Goal: Information Seeking & Learning: Learn about a topic

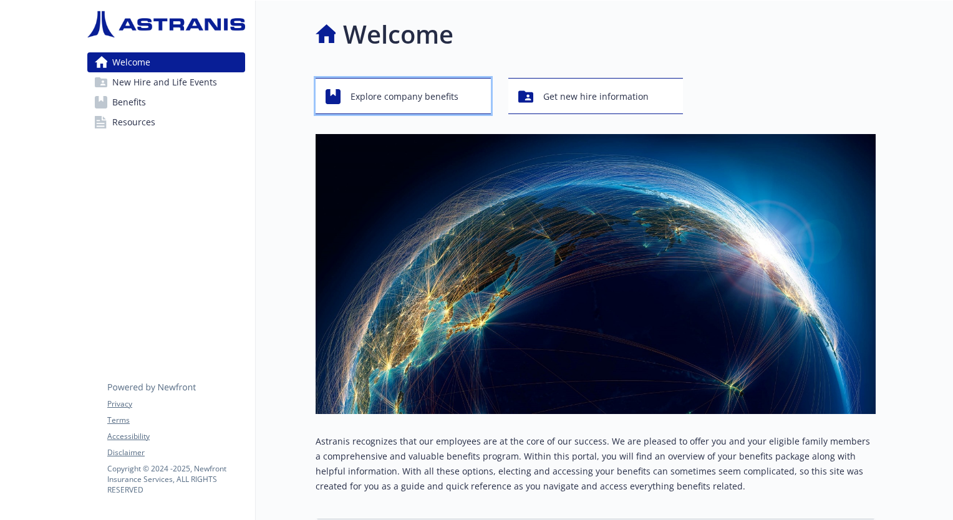
click at [423, 100] on span "Explore company benefits" at bounding box center [404, 97] width 108 height 24
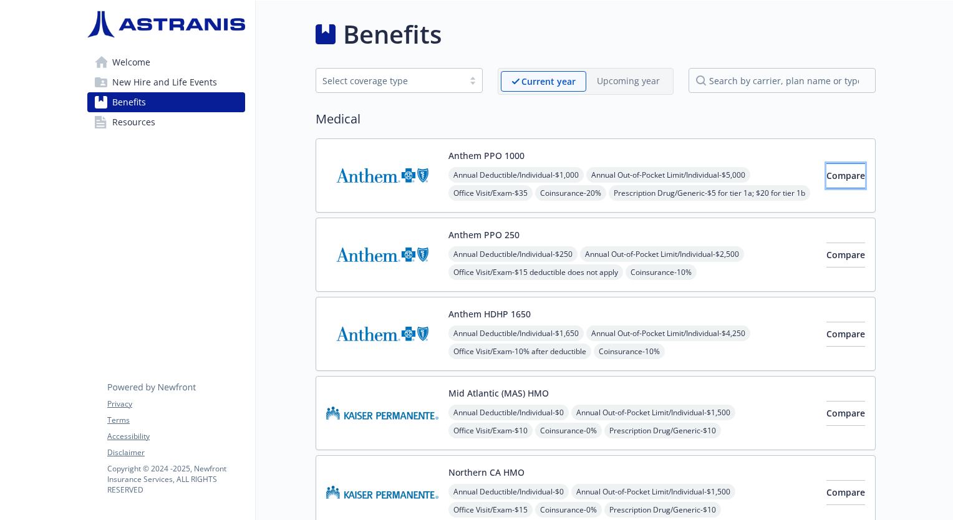
click at [826, 175] on span "Compare" at bounding box center [845, 176] width 39 height 12
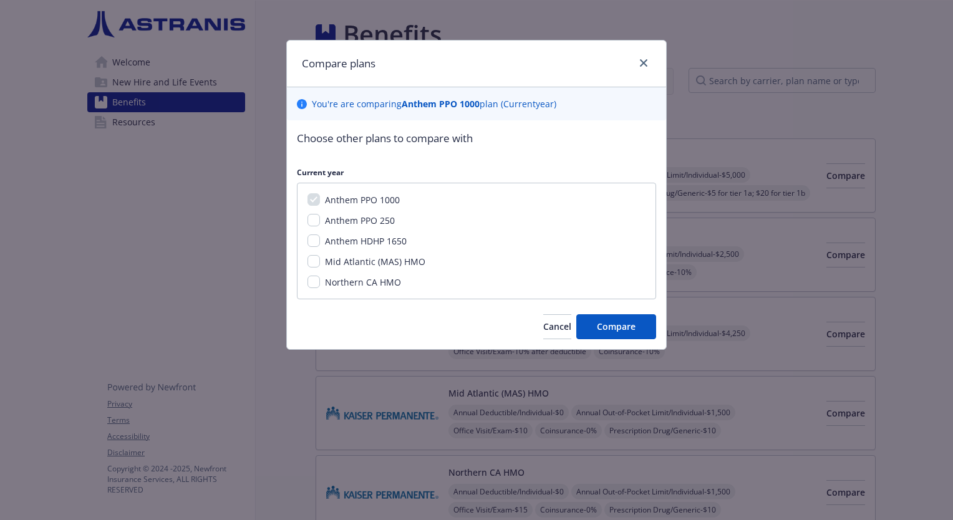
click at [653, 70] on div "Compare plans" at bounding box center [476, 64] width 379 height 47
click at [643, 64] on icon "close" at bounding box center [643, 62] width 7 height 7
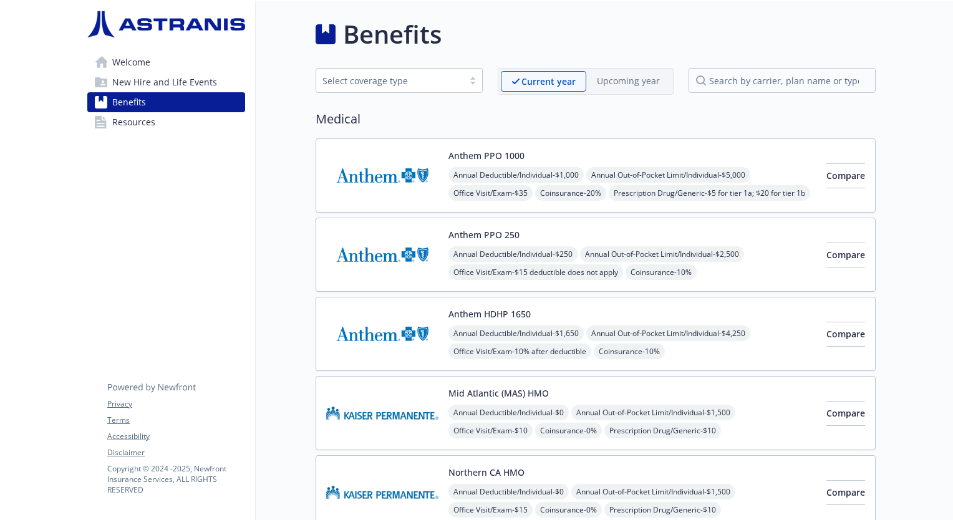
click at [515, 152] on button "Anthem PPO 1000" at bounding box center [486, 155] width 76 height 13
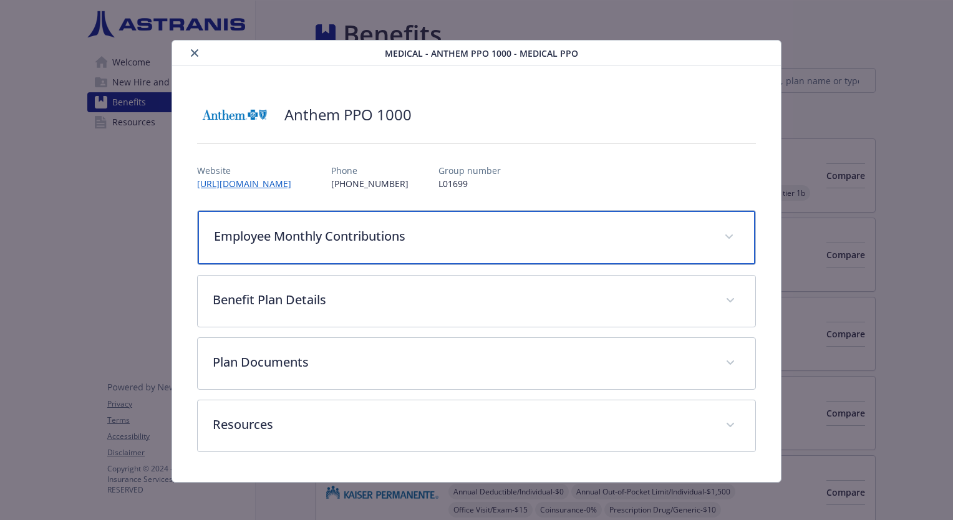
click at [504, 241] on p "Employee Monthly Contributions" at bounding box center [461, 236] width 495 height 19
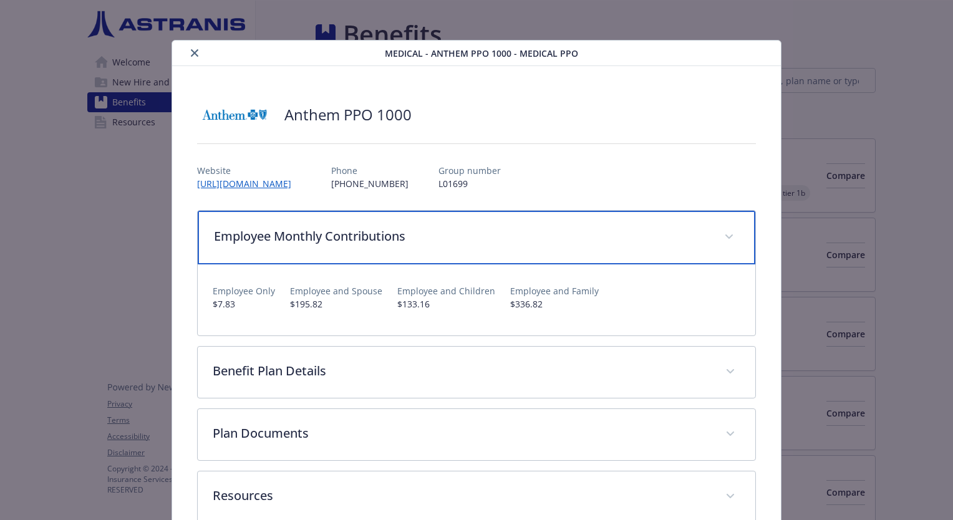
click at [504, 241] on p "Employee Monthly Contributions" at bounding box center [461, 236] width 495 height 19
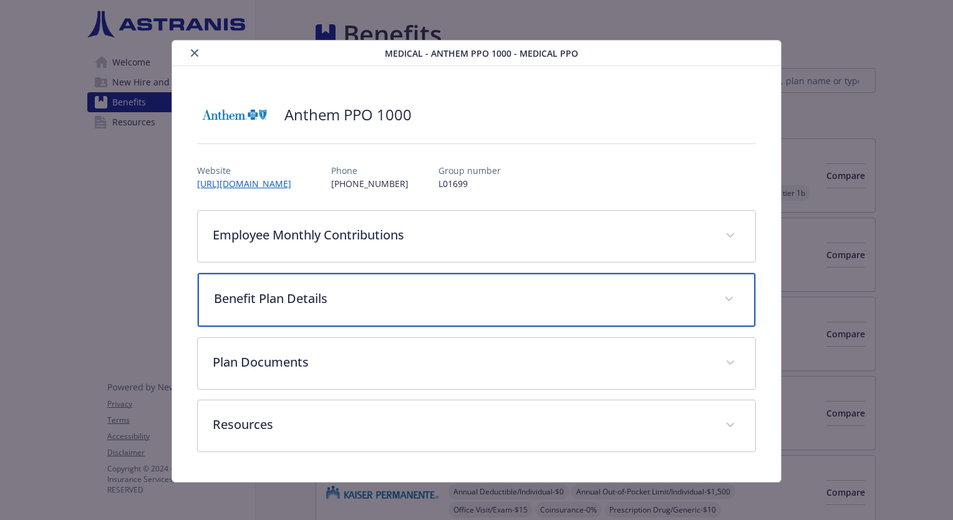
click at [504, 314] on div "Benefit Plan Details" at bounding box center [476, 300] width 557 height 54
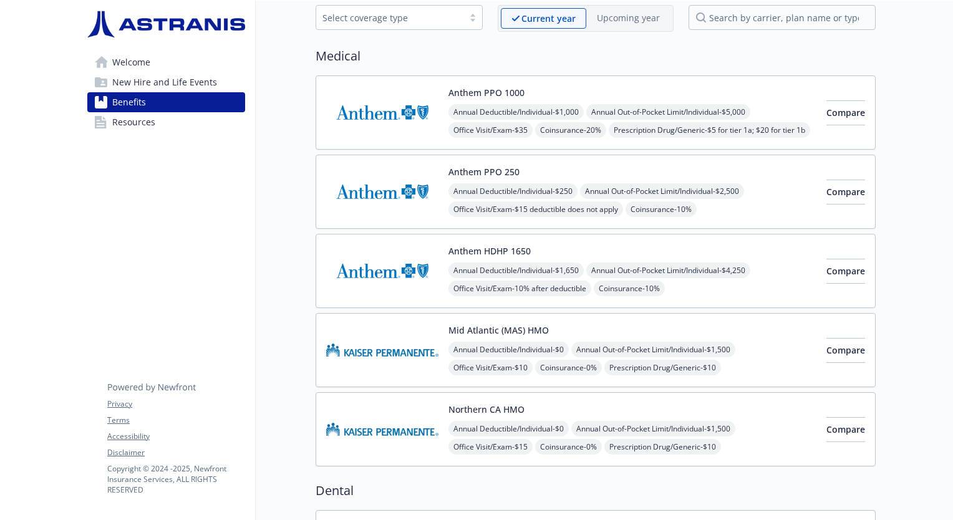
scroll to position [125, 0]
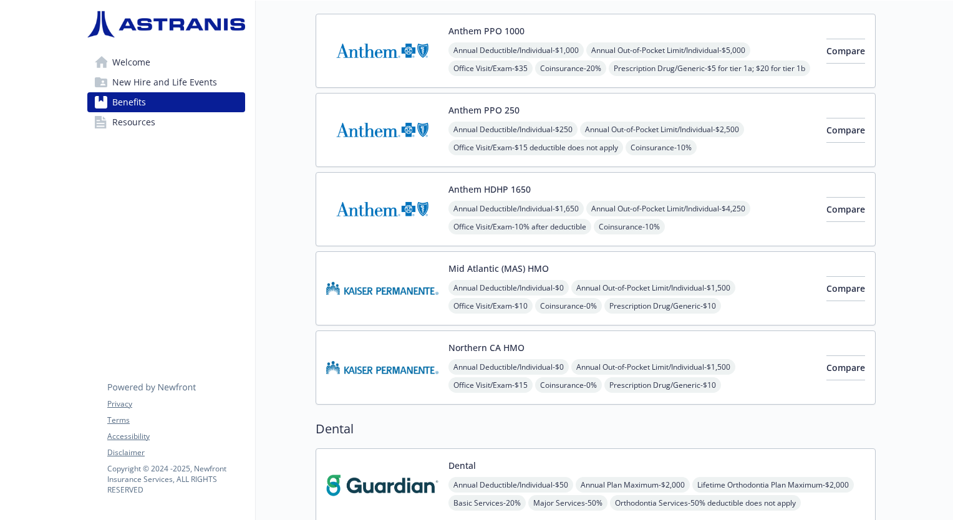
click at [571, 263] on div "Mid Atlantic (MAS) HMO Annual Deductible/Individual - $0 Annual Out-of-Pocket L…" at bounding box center [632, 288] width 368 height 53
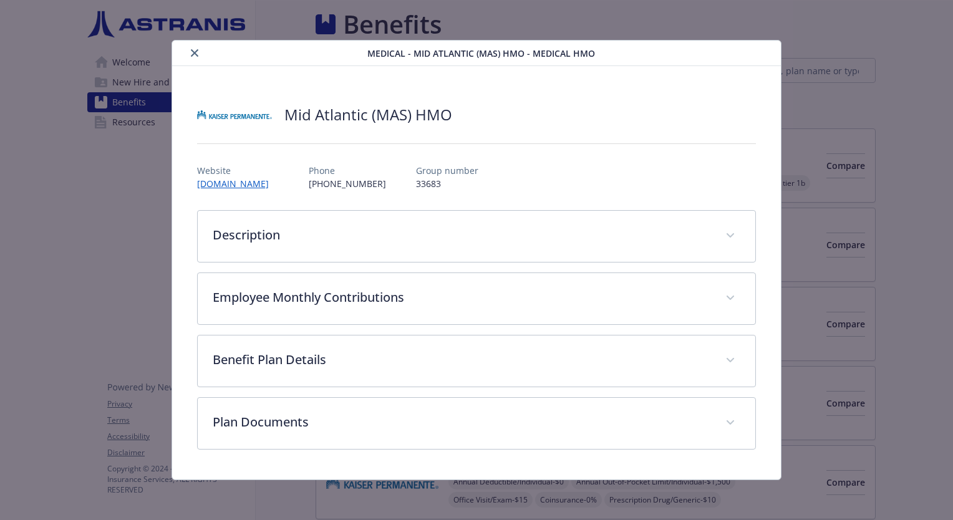
scroll to position [125, 0]
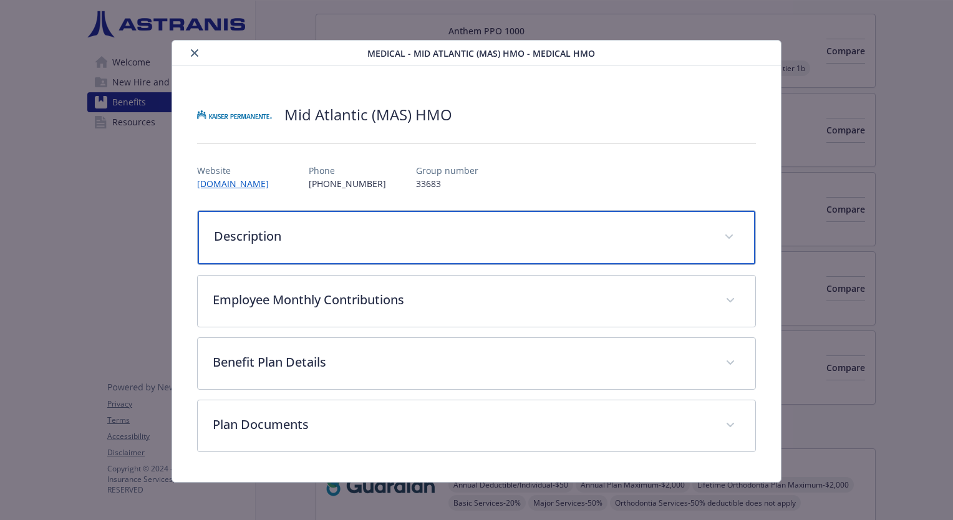
click at [412, 233] on p "Description" at bounding box center [461, 236] width 495 height 19
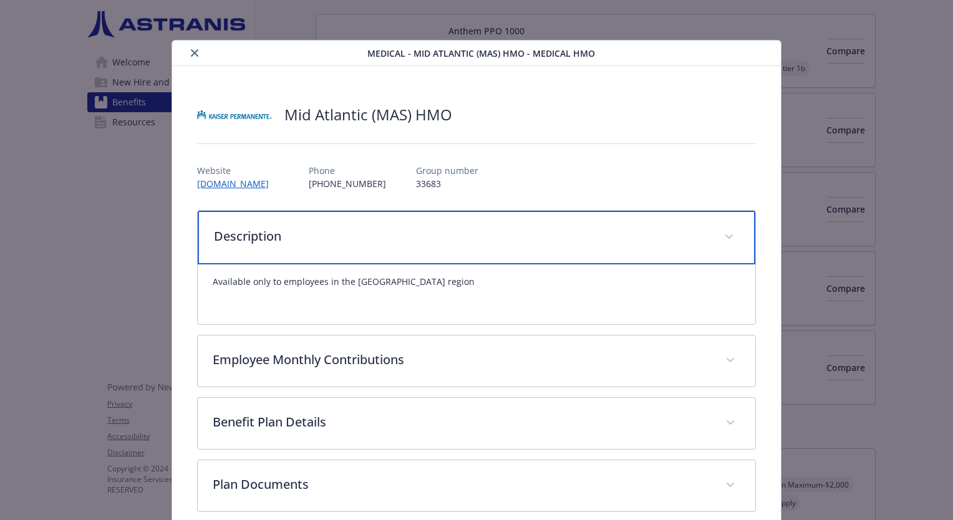
click at [412, 233] on p "Description" at bounding box center [461, 236] width 495 height 19
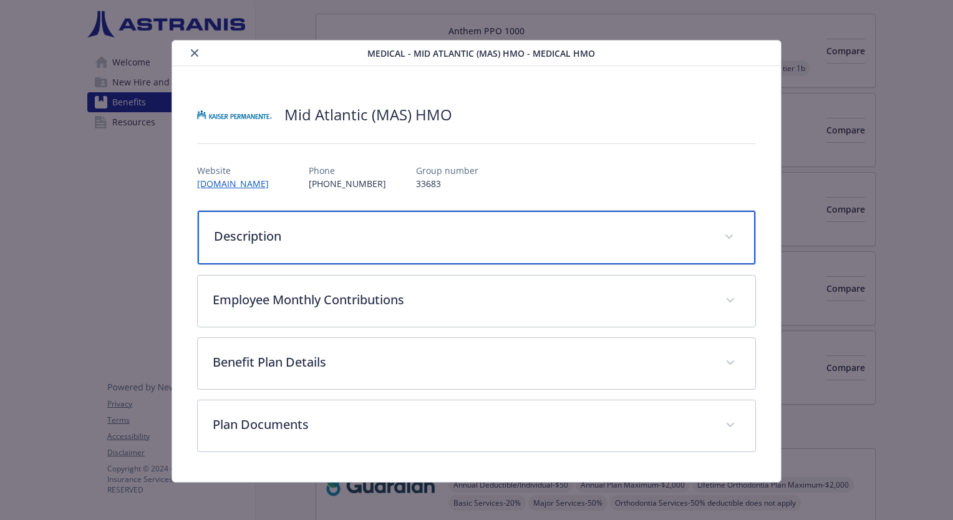
click at [473, 233] on p "Description" at bounding box center [461, 236] width 495 height 19
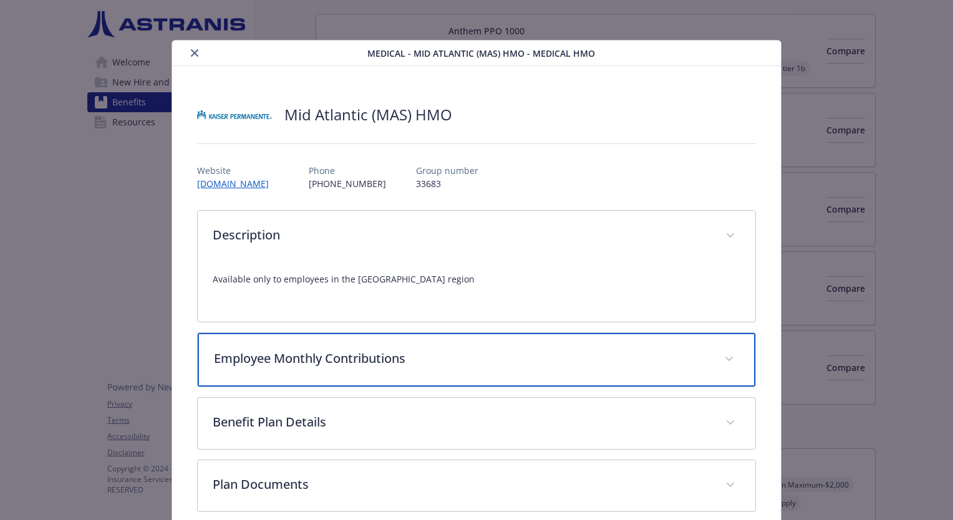
click at [485, 350] on p "Employee Monthly Contributions" at bounding box center [461, 358] width 495 height 19
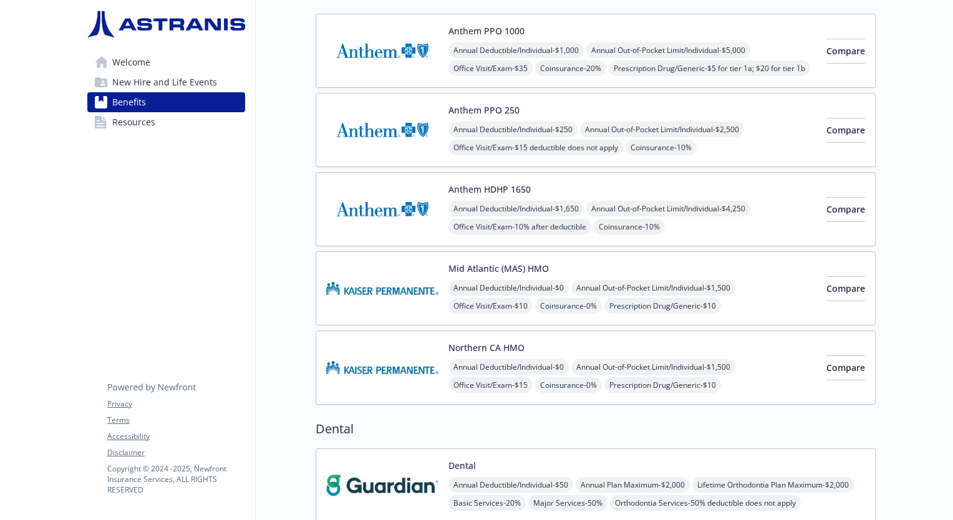
click at [532, 341] on div "Northern CA HMO Annual Deductible/Individual - $0 Annual Out-of-Pocket Limit/In…" at bounding box center [632, 367] width 368 height 53
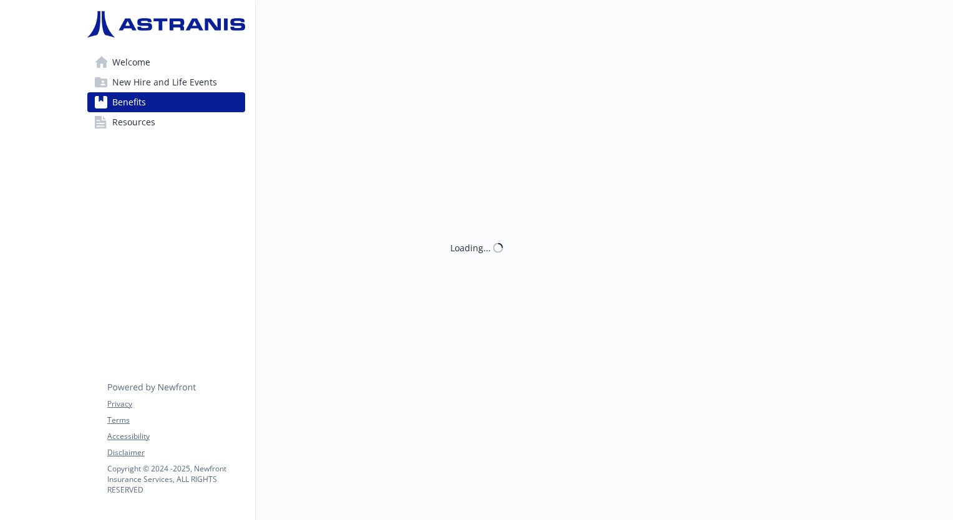
scroll to position [125, 0]
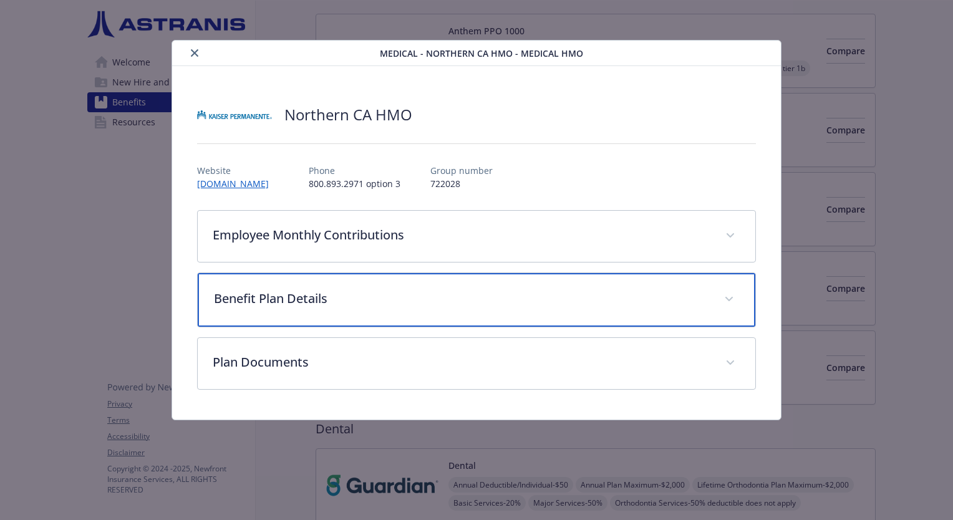
click at [404, 293] on p "Benefit Plan Details" at bounding box center [461, 298] width 495 height 19
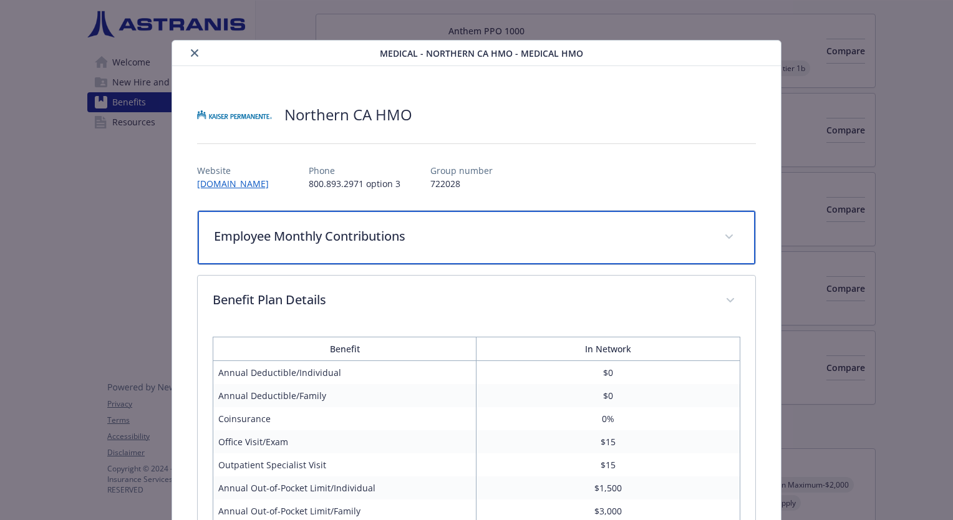
click at [449, 239] on p "Employee Monthly Contributions" at bounding box center [461, 236] width 495 height 19
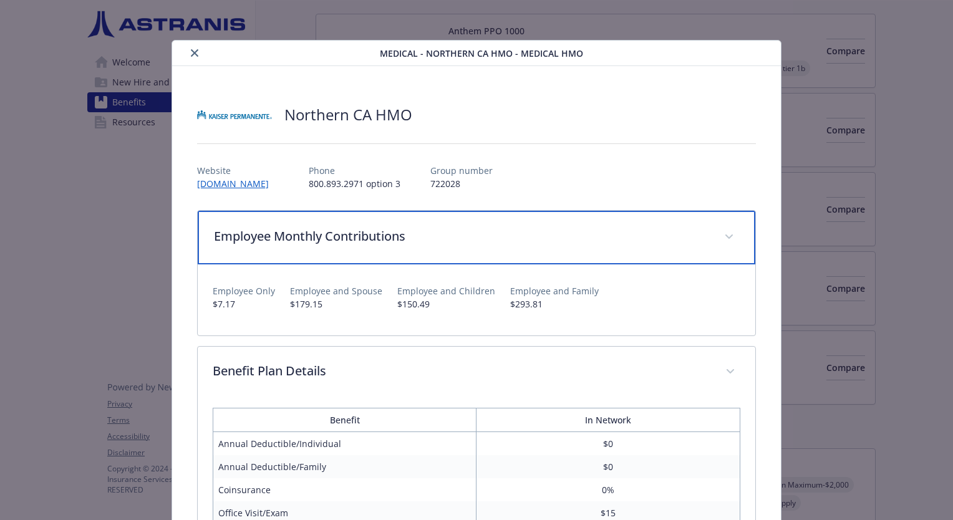
click at [449, 239] on p "Employee Monthly Contributions" at bounding box center [461, 236] width 495 height 19
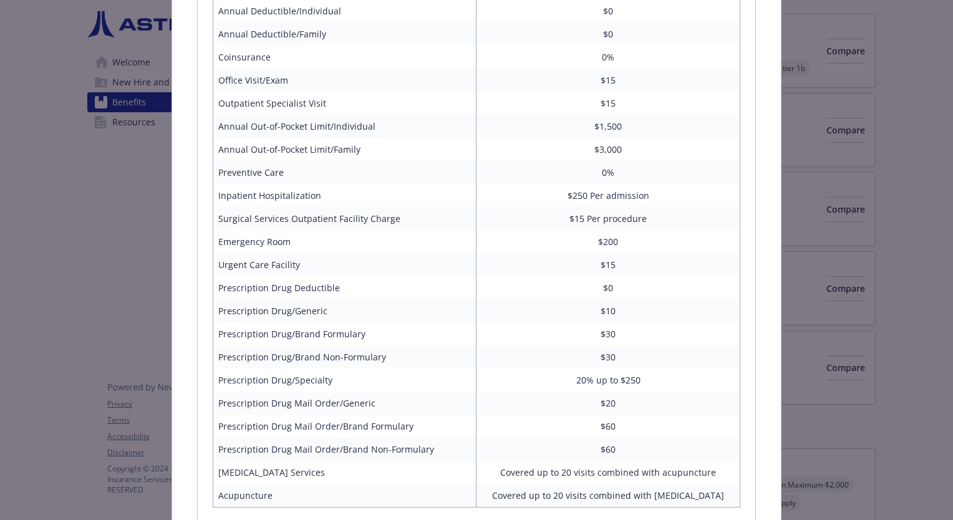
scroll to position [193, 0]
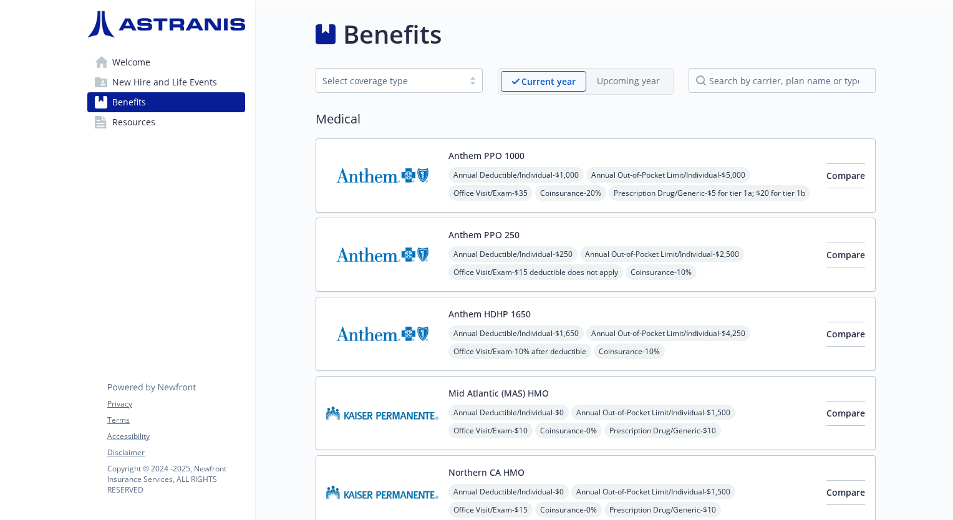
click at [521, 234] on div "Anthem PPO 250 Annual Deductible/Individual - $250 Annual Out-of-Pocket Limit/I…" at bounding box center [632, 254] width 368 height 53
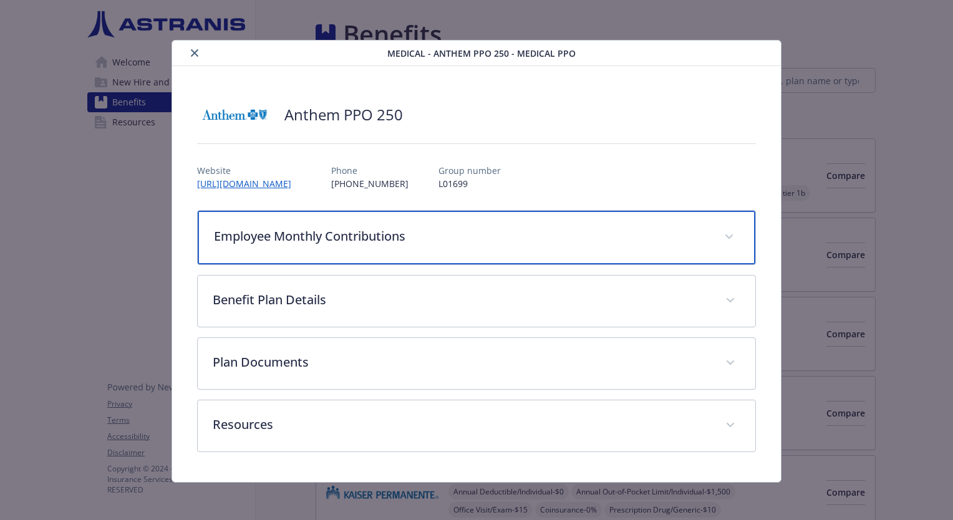
click at [382, 230] on p "Employee Monthly Contributions" at bounding box center [461, 236] width 495 height 19
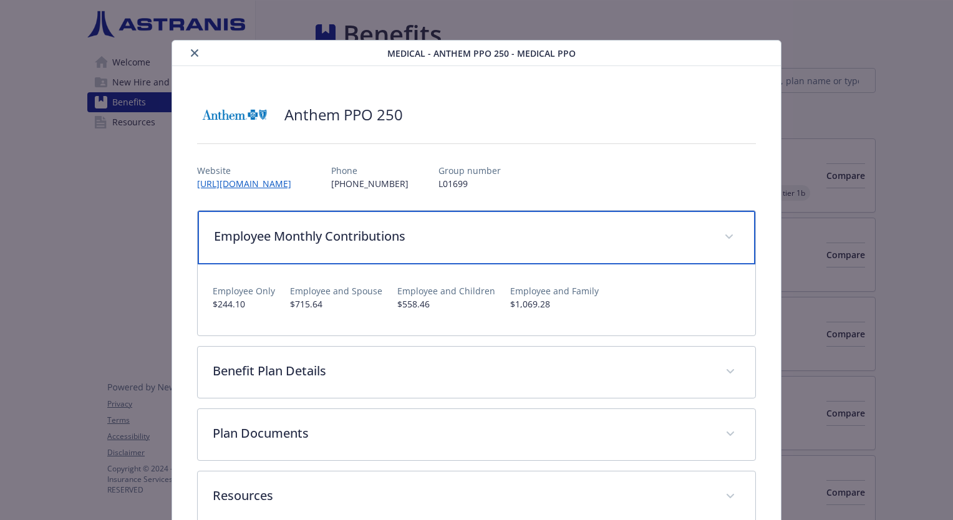
click at [382, 230] on p "Employee Monthly Contributions" at bounding box center [461, 236] width 495 height 19
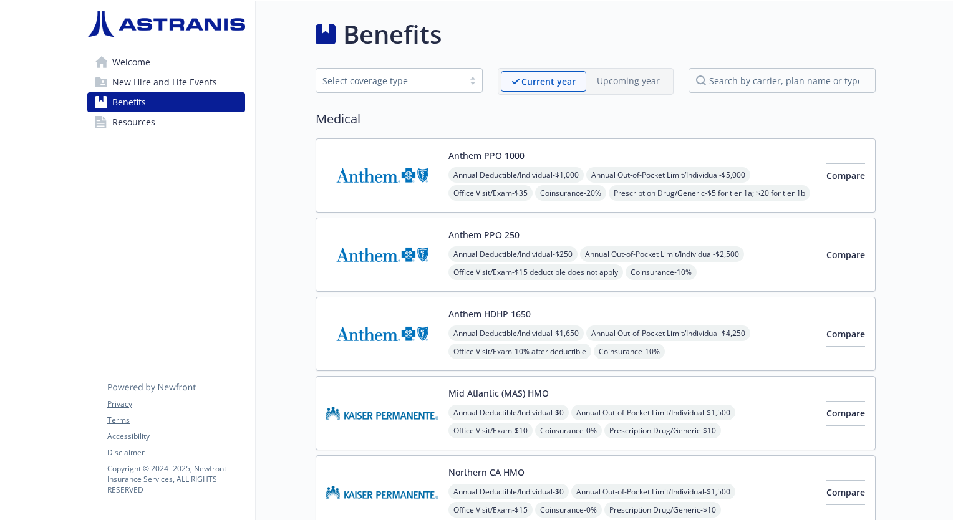
click at [568, 303] on div "Anthem HDHP 1650 Annual Deductible/Individual - $1,650 Annual Out-of-Pocket Lim…" at bounding box center [596, 334] width 560 height 74
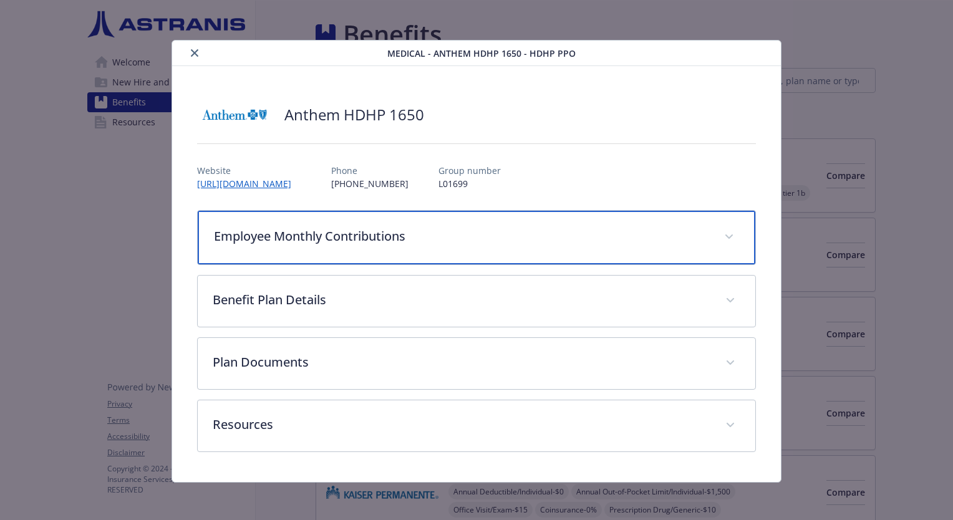
click at [418, 251] on div "Employee Monthly Contributions" at bounding box center [476, 238] width 557 height 54
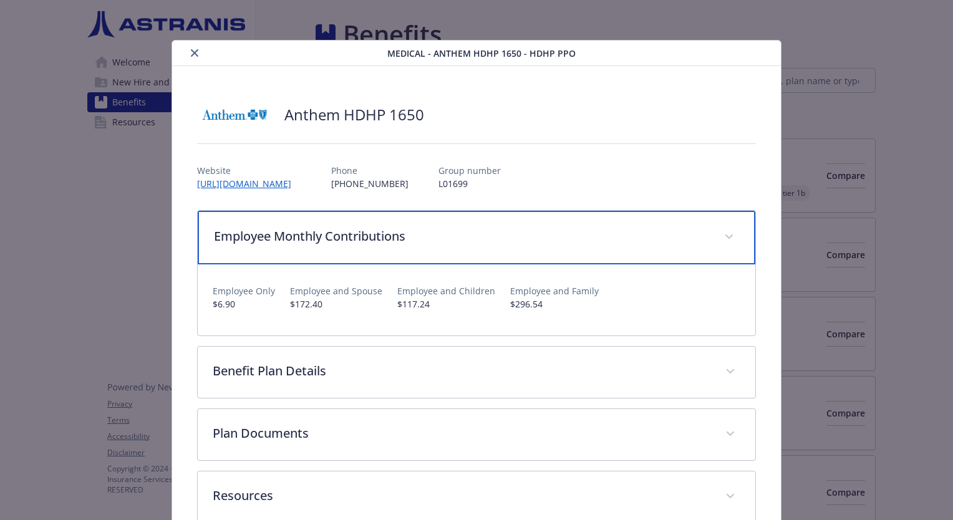
click at [418, 251] on div "Employee Monthly Contributions" at bounding box center [476, 238] width 557 height 54
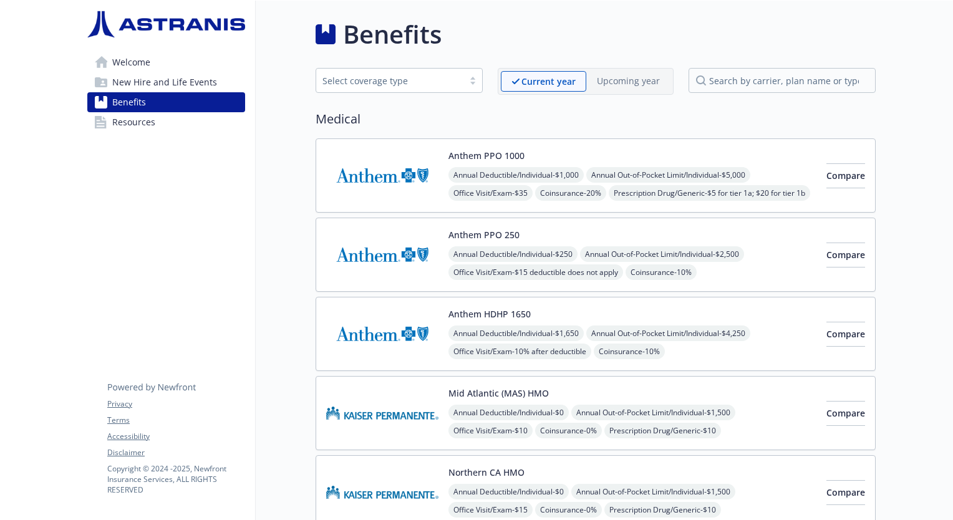
click at [536, 151] on div "Anthem PPO 1000 Annual Deductible/Individual - $1,000 Annual Out-of-Pocket Limi…" at bounding box center [632, 175] width 368 height 53
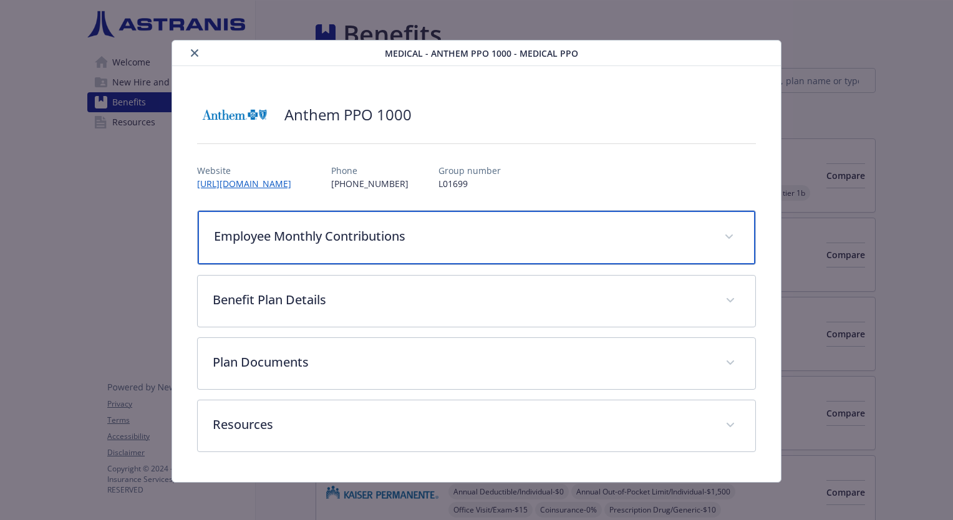
click at [629, 253] on div "Employee Monthly Contributions" at bounding box center [476, 238] width 557 height 54
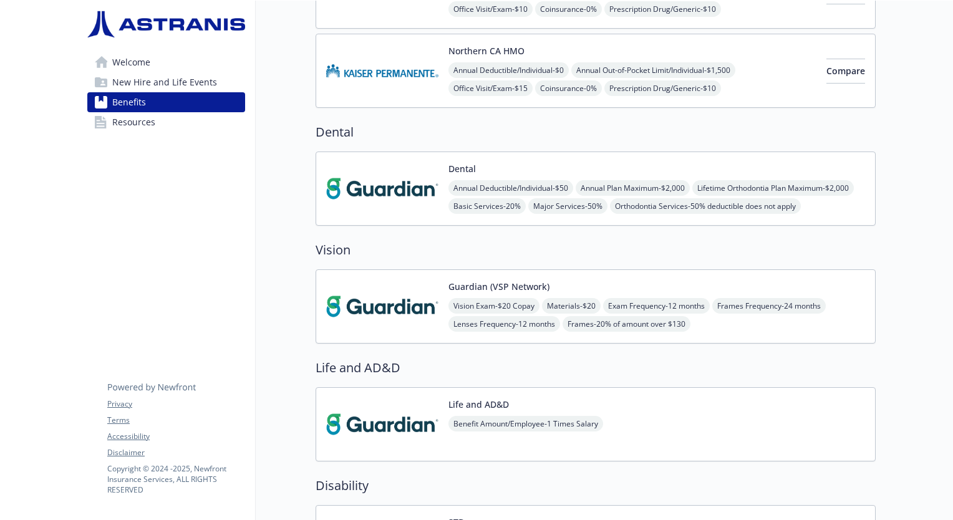
scroll to position [374, 0]
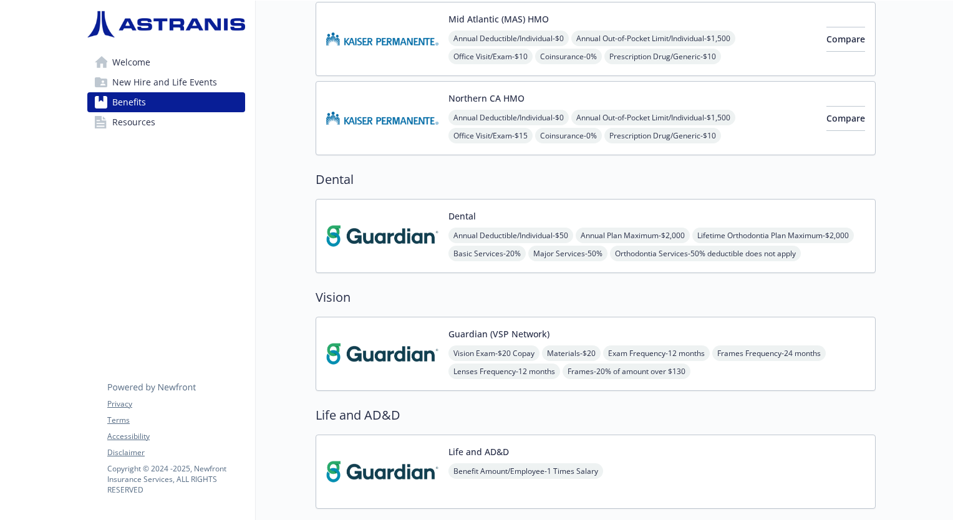
click at [745, 323] on div "Guardian (VSP Network) Vision Exam - $20 Copay Materials - $20 Exam Frequency -…" at bounding box center [596, 354] width 560 height 74
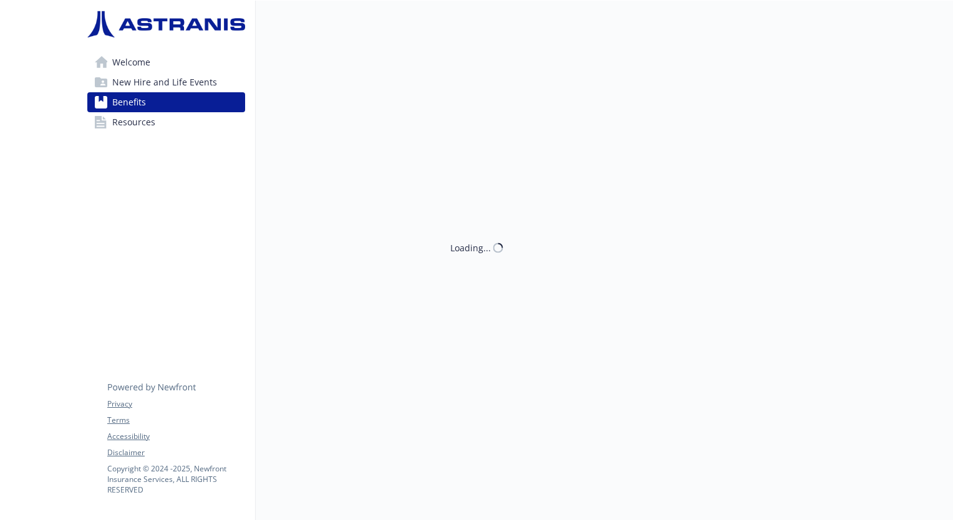
scroll to position [374, 0]
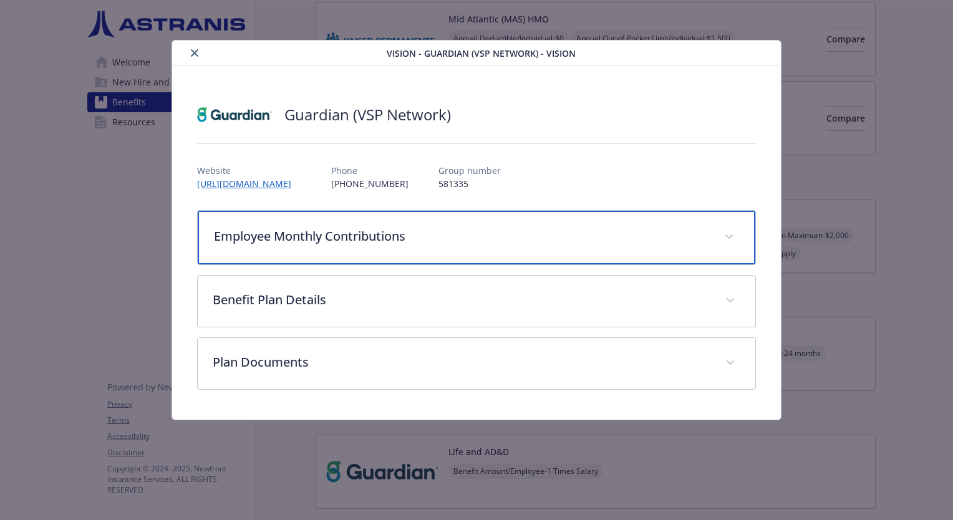
click at [503, 220] on div "Employee Monthly Contributions" at bounding box center [476, 238] width 557 height 54
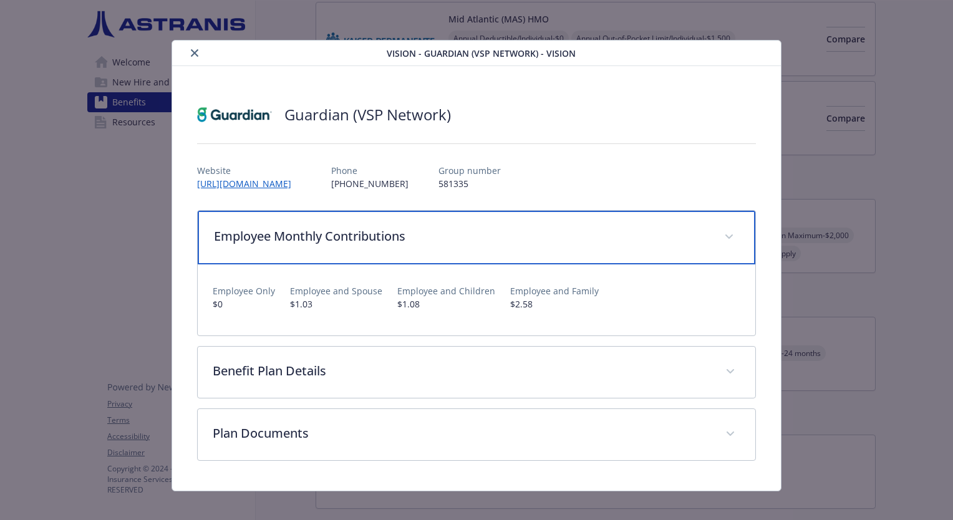
click at [503, 220] on div "Employee Monthly Contributions" at bounding box center [476, 238] width 557 height 54
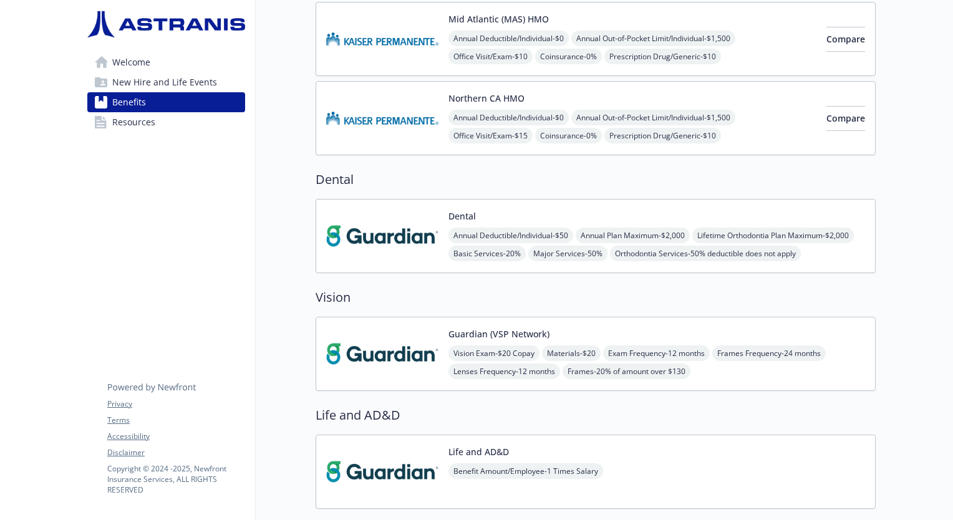
click at [641, 216] on div "Dental Annual Deductible/Individual - $50 Annual Plan Maximum - $2,000 Lifetime…" at bounding box center [656, 236] width 417 height 53
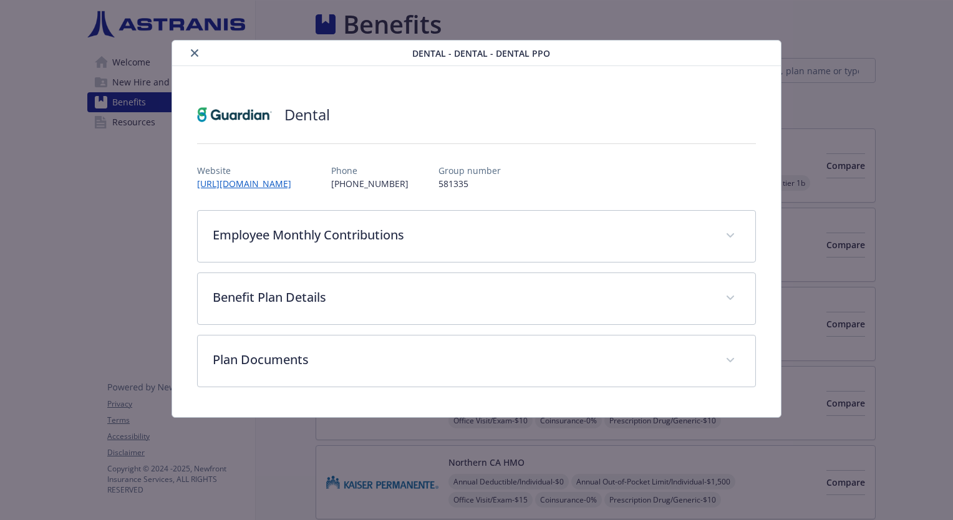
scroll to position [374, 0]
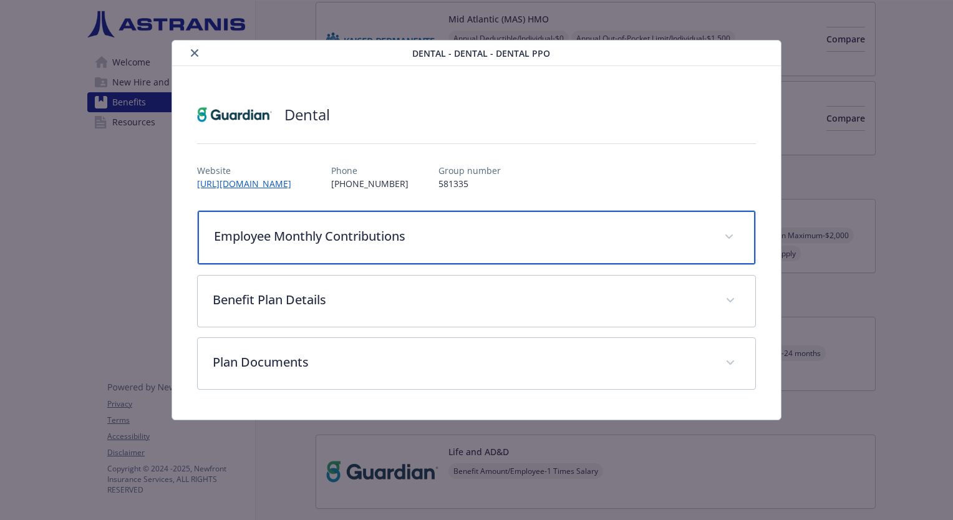
click at [626, 224] on div "Employee Monthly Contributions" at bounding box center [476, 238] width 557 height 54
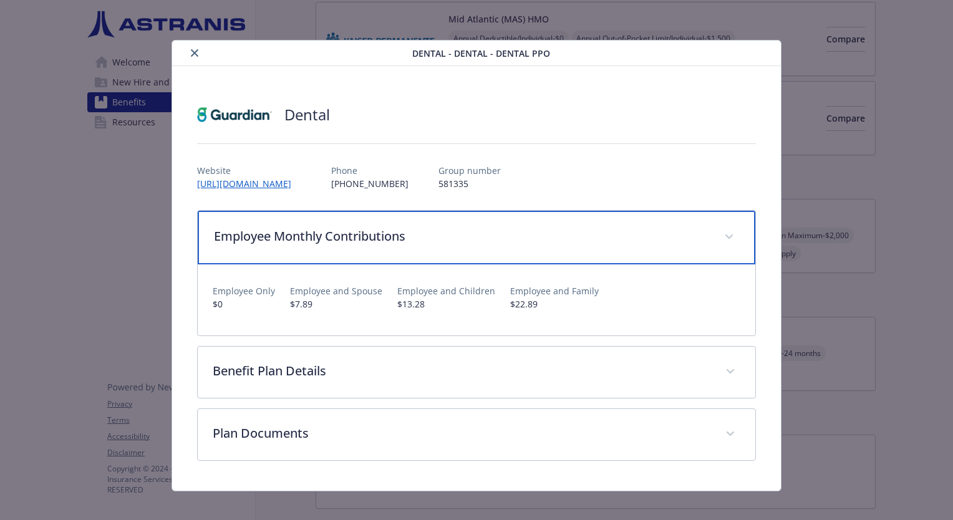
click at [626, 224] on div "Employee Monthly Contributions" at bounding box center [476, 238] width 557 height 54
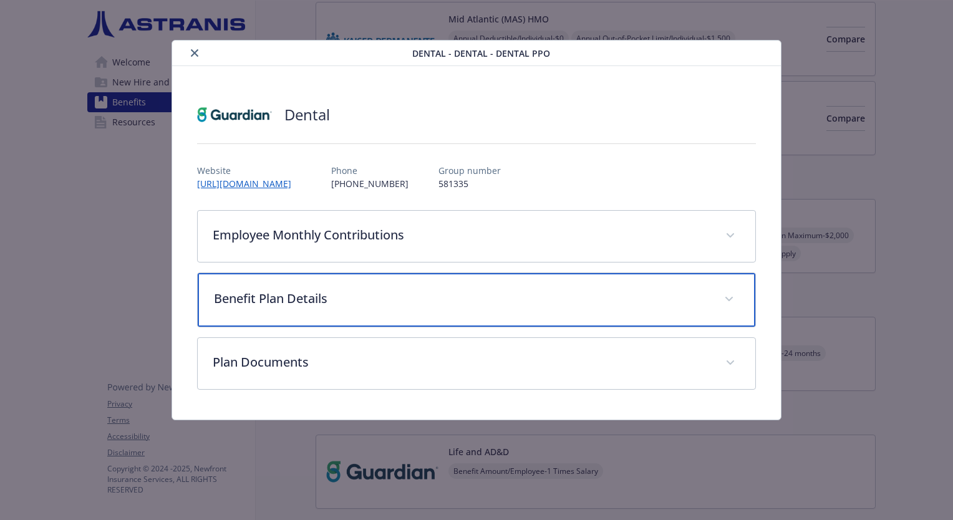
click at [599, 297] on p "Benefit Plan Details" at bounding box center [461, 298] width 495 height 19
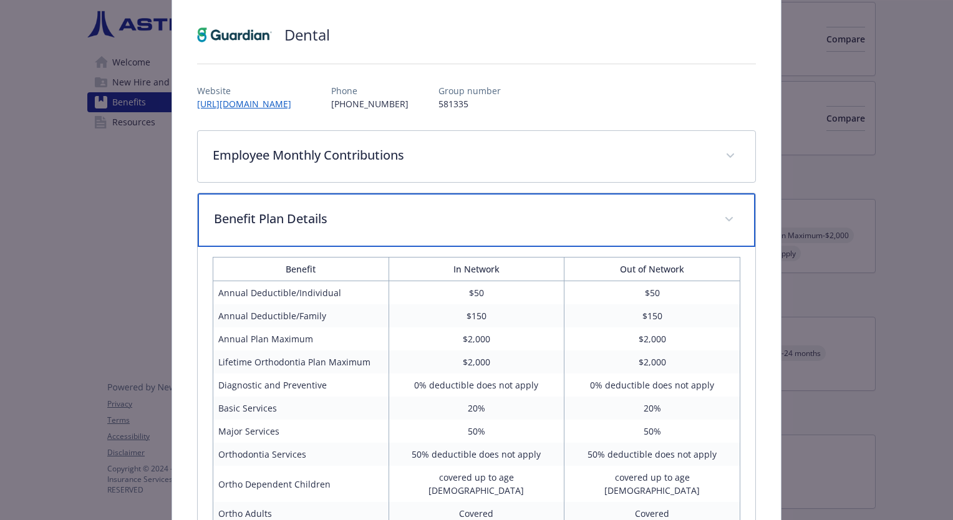
scroll to position [187, 0]
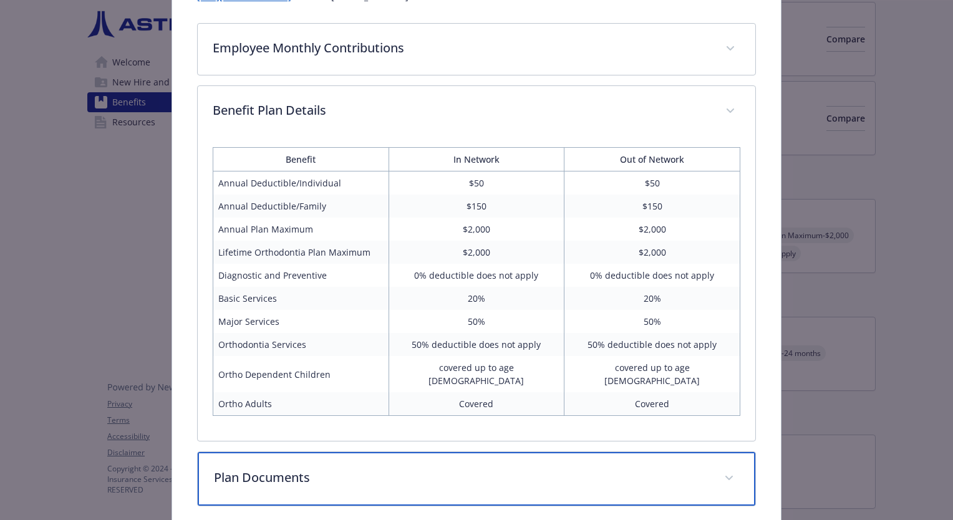
click at [614, 468] on p "Plan Documents" at bounding box center [461, 477] width 495 height 19
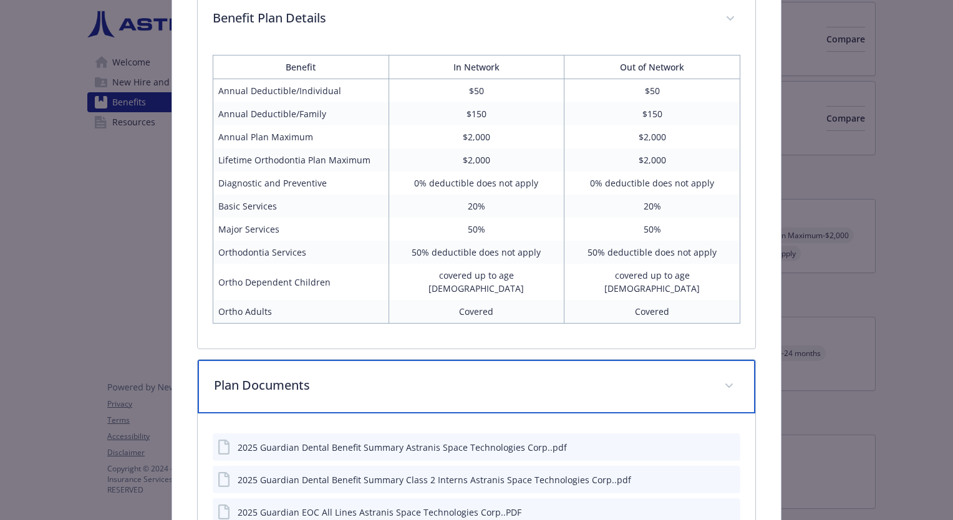
scroll to position [365, 0]
